Goal: Navigation & Orientation: Find specific page/section

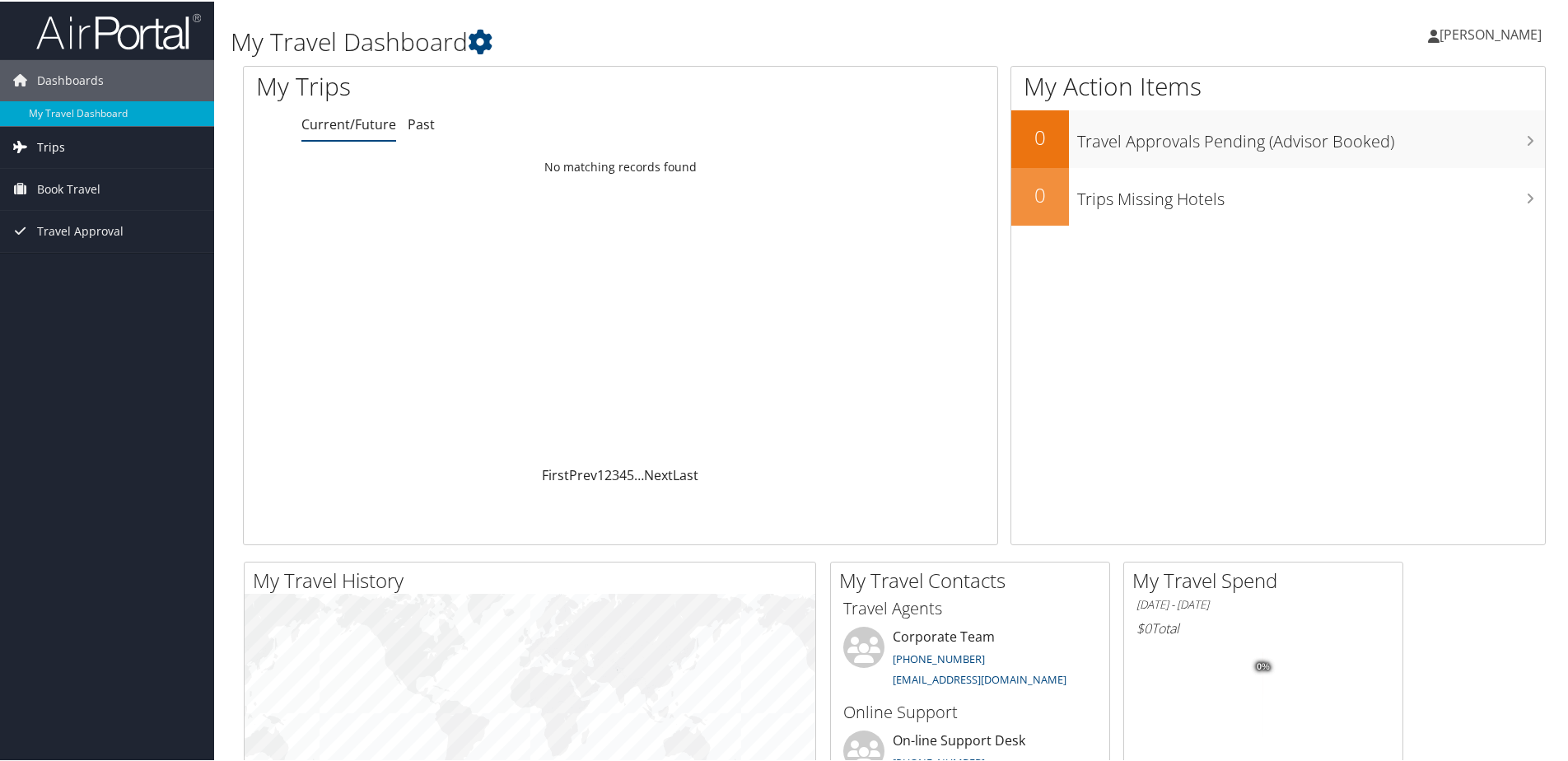
click at [81, 146] on link "Trips" at bounding box center [107, 146] width 215 height 42
click at [98, 181] on link "Current/Future Trips" at bounding box center [107, 179] width 215 height 25
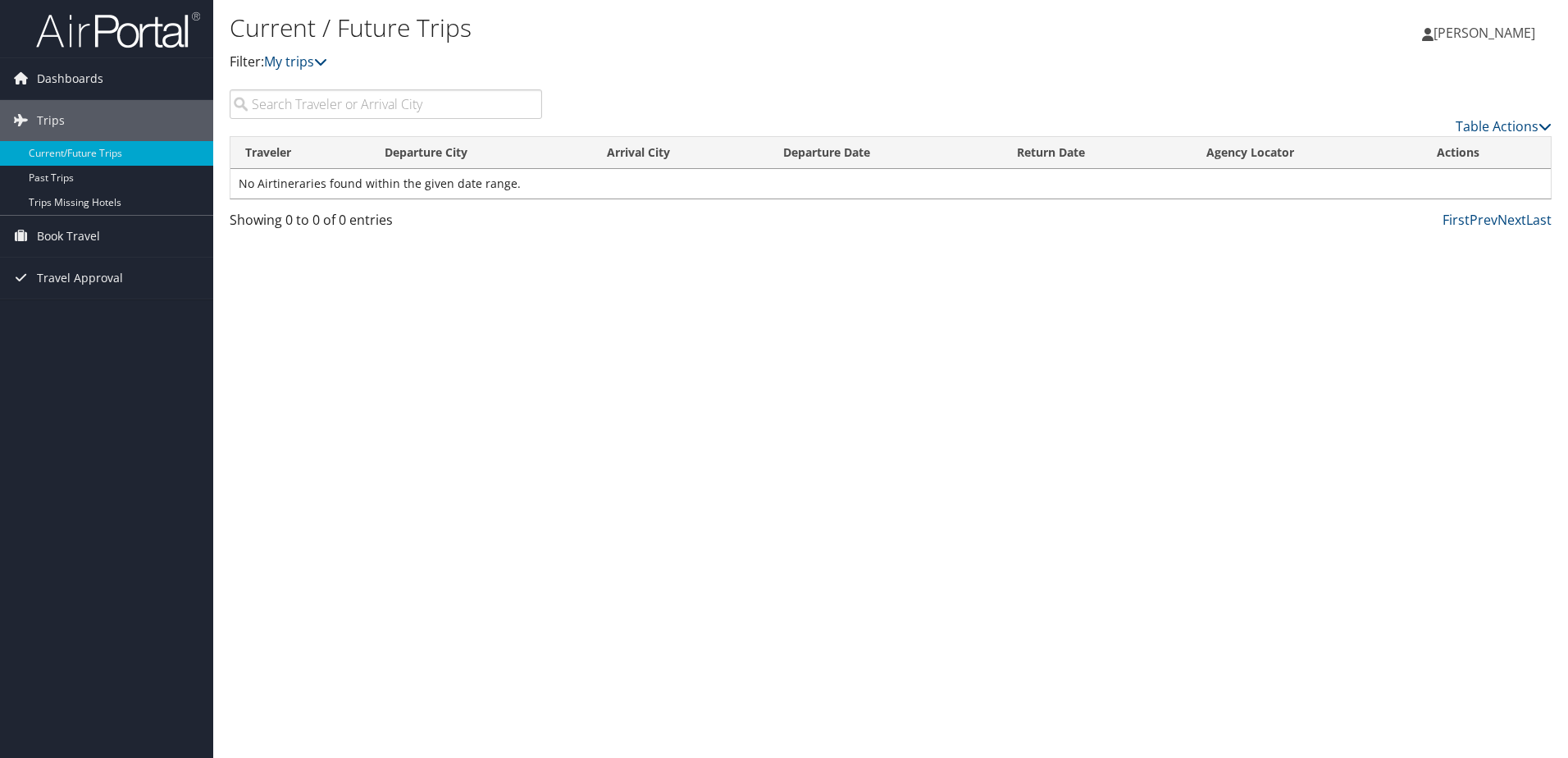
click at [1514, 31] on span "[PERSON_NAME]" at bounding box center [1484, 33] width 102 height 18
click at [1439, 147] on link "View Travel Profile" at bounding box center [1443, 145] width 183 height 28
